Goal: Check status

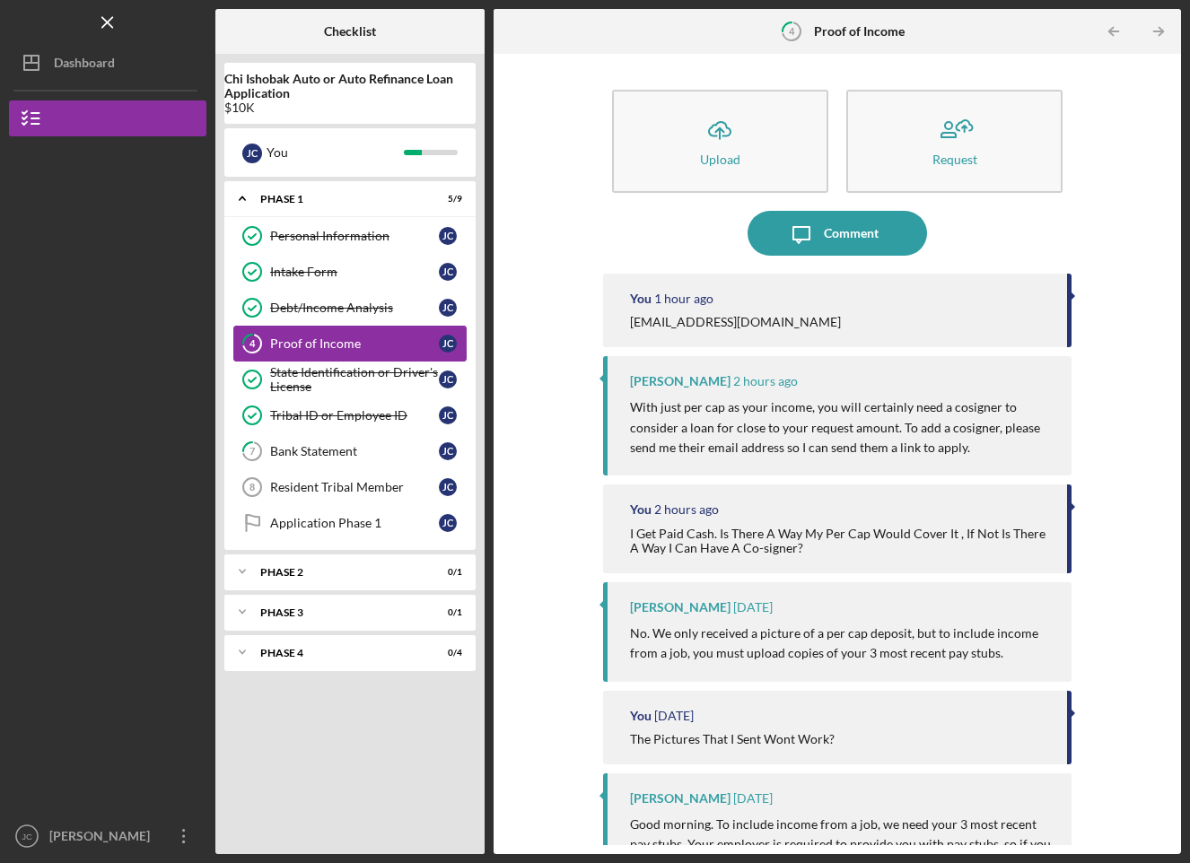
click at [375, 345] on div "Proof of Income" at bounding box center [354, 343] width 169 height 14
click at [341, 446] on div "Bank Statement" at bounding box center [354, 451] width 169 height 14
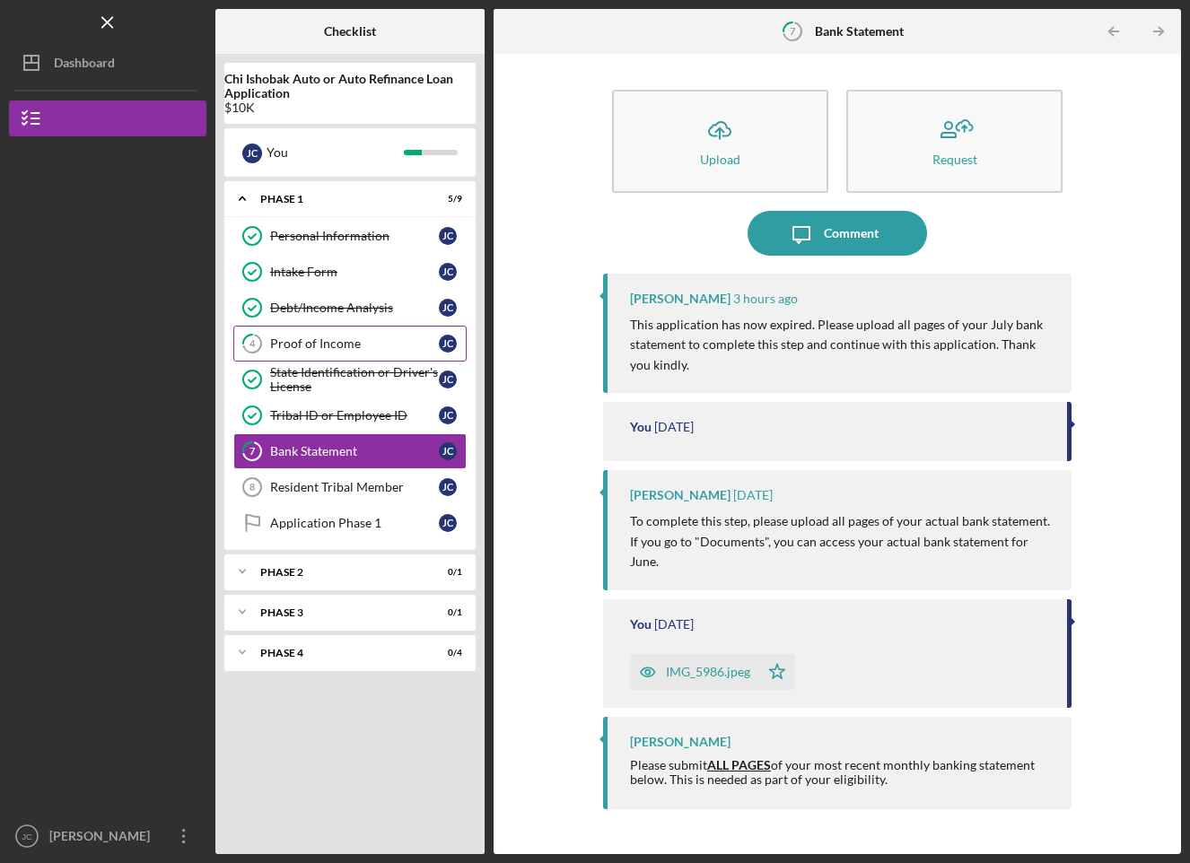
click at [349, 353] on link "4 Proof of Income [PERSON_NAME]" at bounding box center [349, 344] width 233 height 36
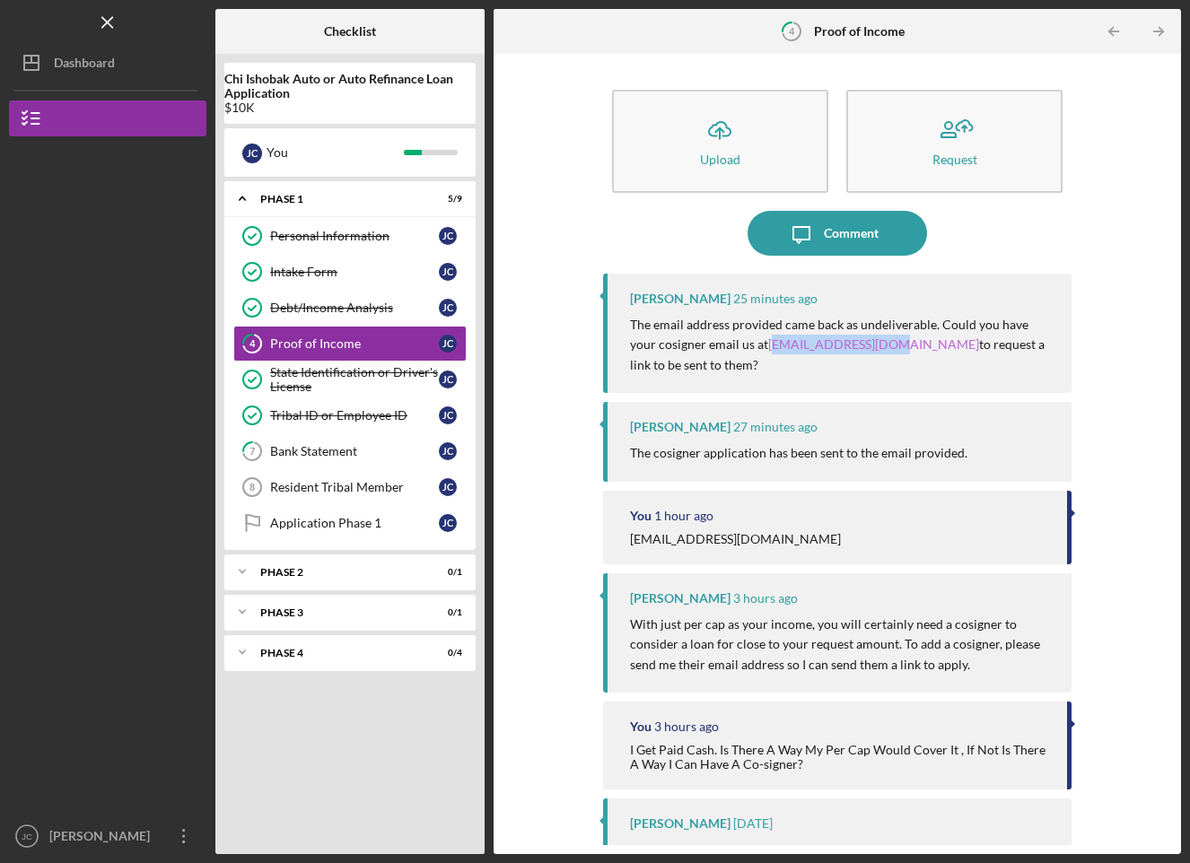
drag, startPoint x: 851, startPoint y: 342, endPoint x: 743, endPoint y: 348, distance: 107.8
click at [743, 348] on p "The email address provided came back as undeliverable. Could you have your cosi…" at bounding box center [841, 345] width 423 height 60
copy link "[EMAIL_ADDRESS][DOMAIN_NAME]"
